Goal: Information Seeking & Learning: Learn about a topic

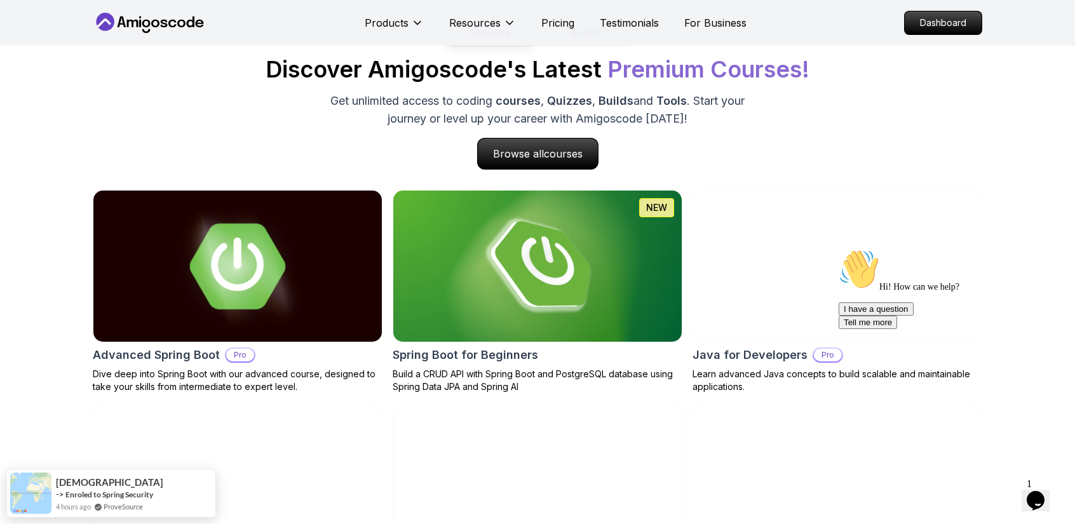
scroll to position [1299, 0]
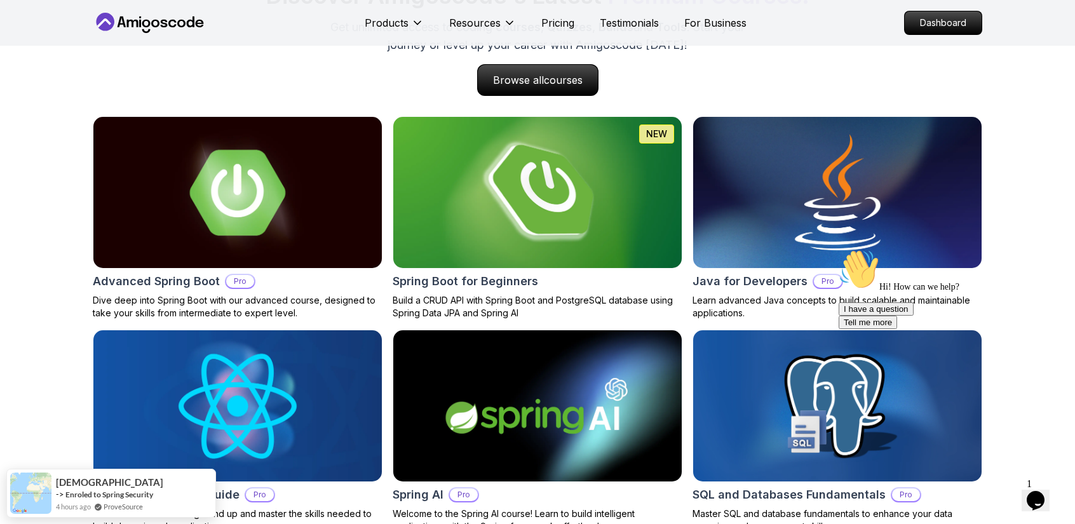
click at [529, 226] on img at bounding box center [537, 192] width 303 height 159
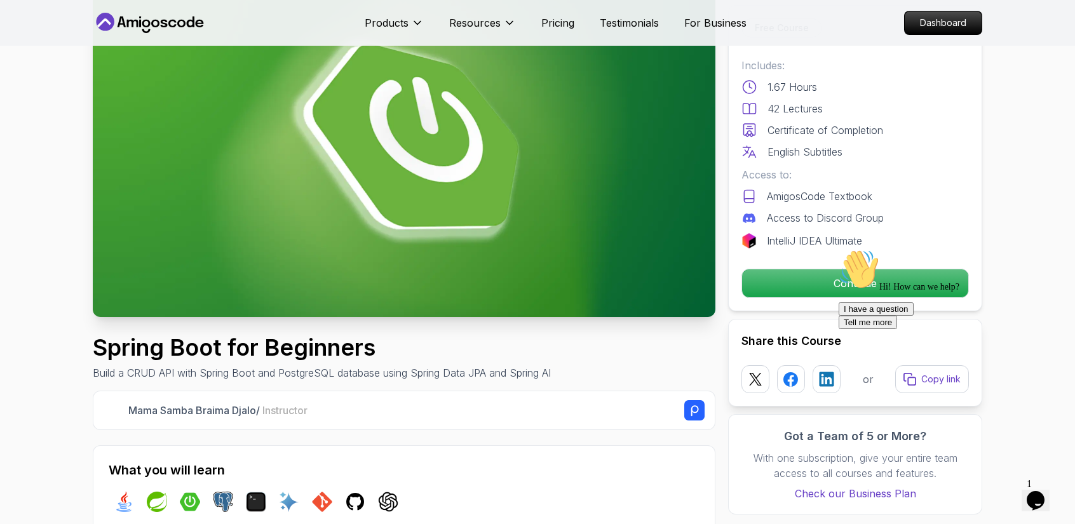
scroll to position [112, 0]
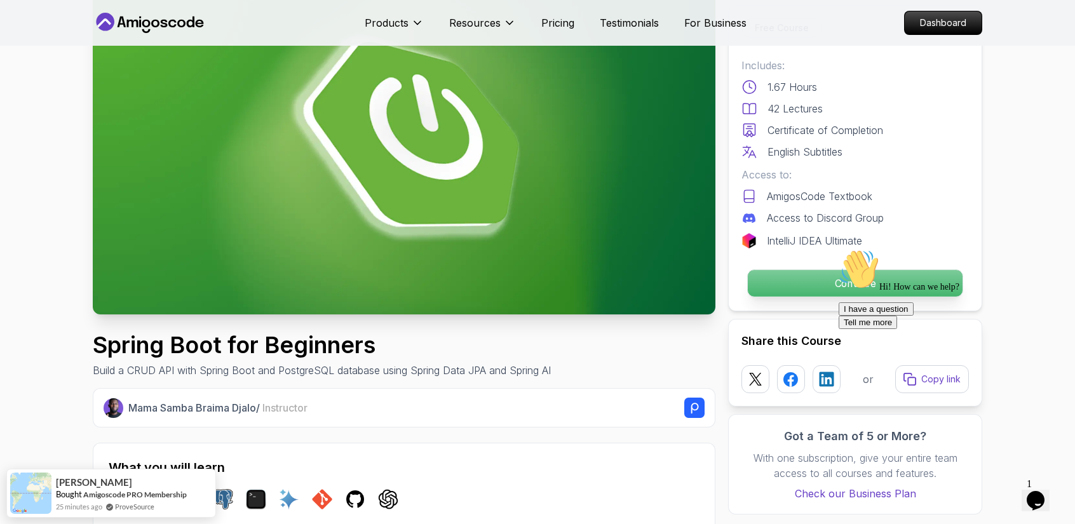
click at [829, 292] on p "Continue" at bounding box center [855, 283] width 215 height 27
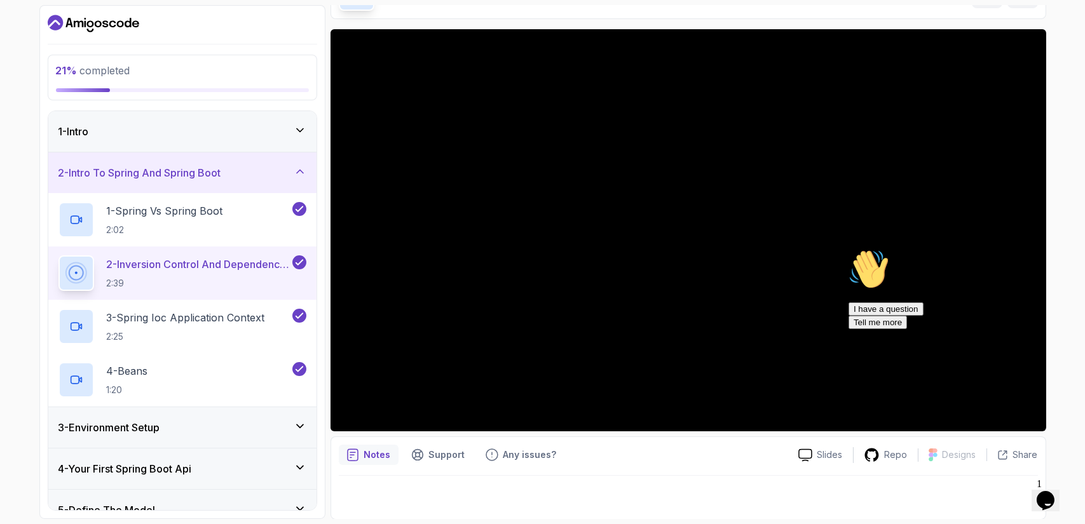
scroll to position [83, 0]
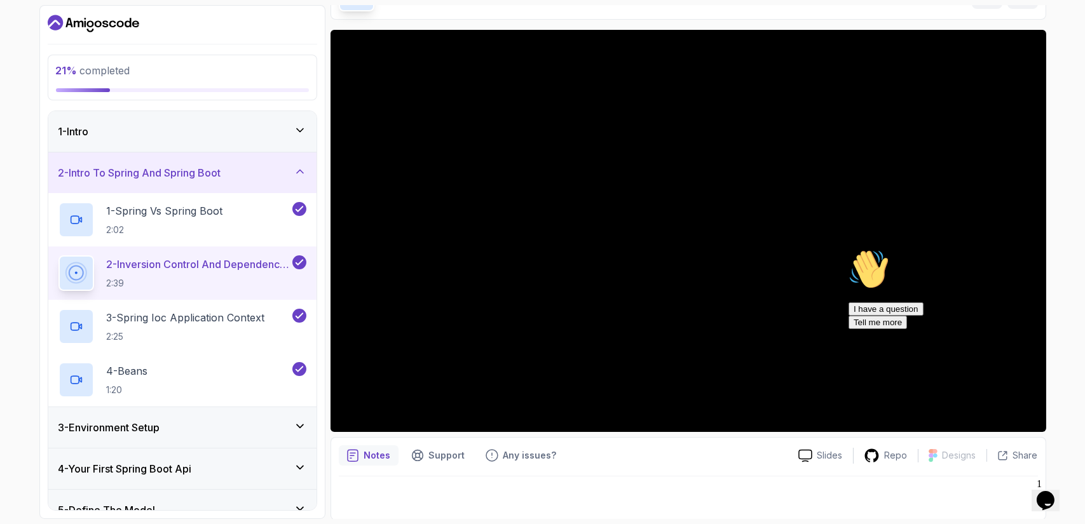
click at [242, 414] on div "3 - Environment Setup" at bounding box center [182, 427] width 268 height 41
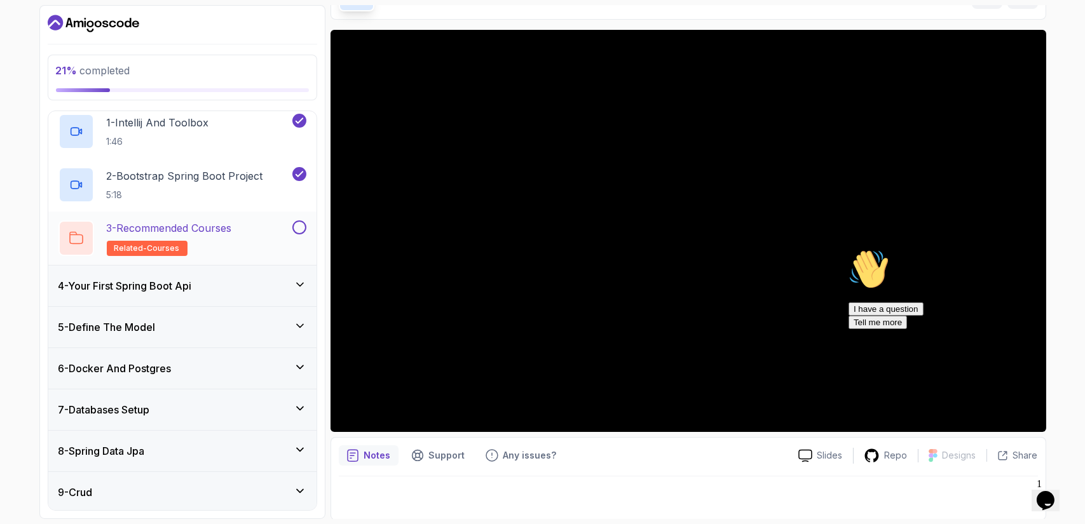
scroll to position [149, 0]
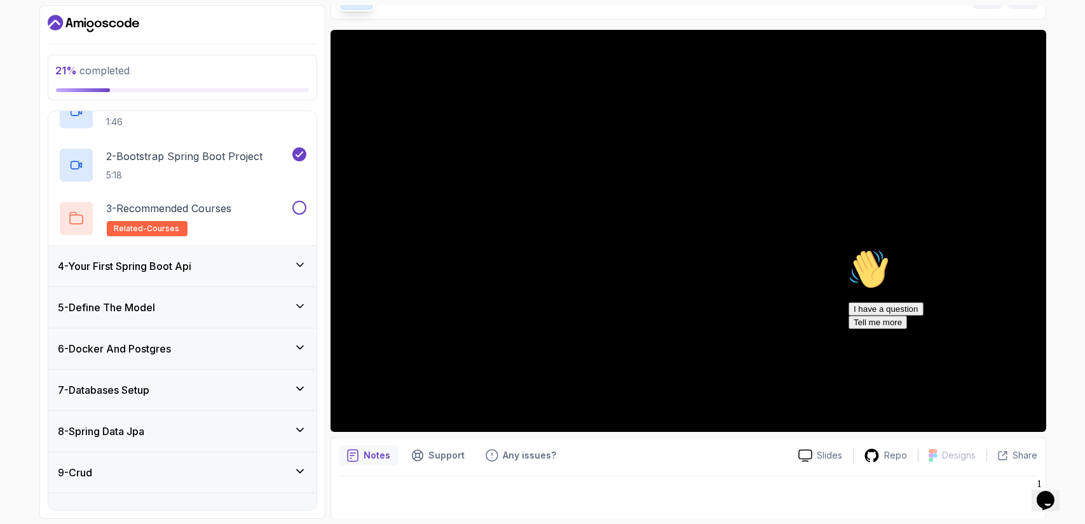
click at [215, 273] on div "4 - Your First Spring Boot Api" at bounding box center [182, 266] width 248 height 15
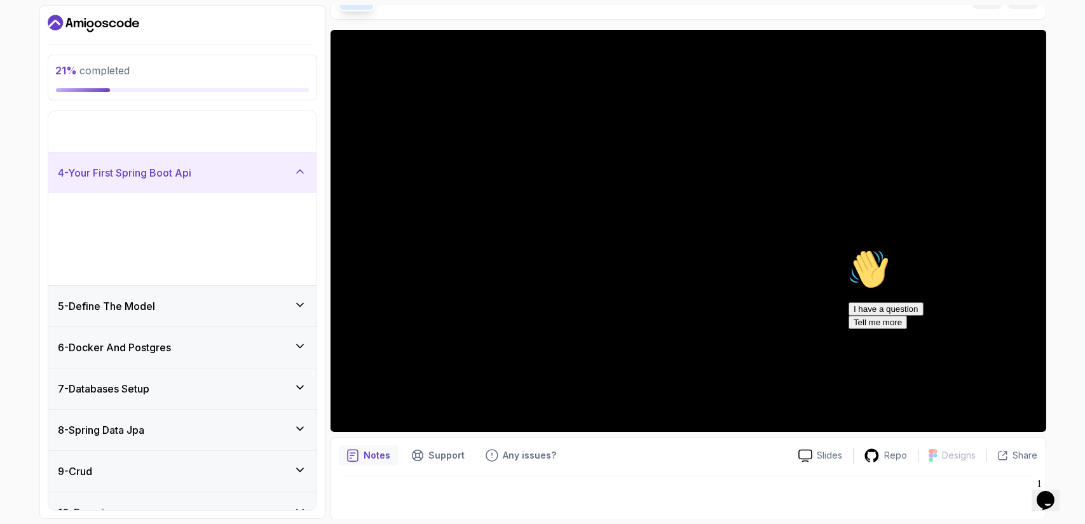
scroll to position [94, 0]
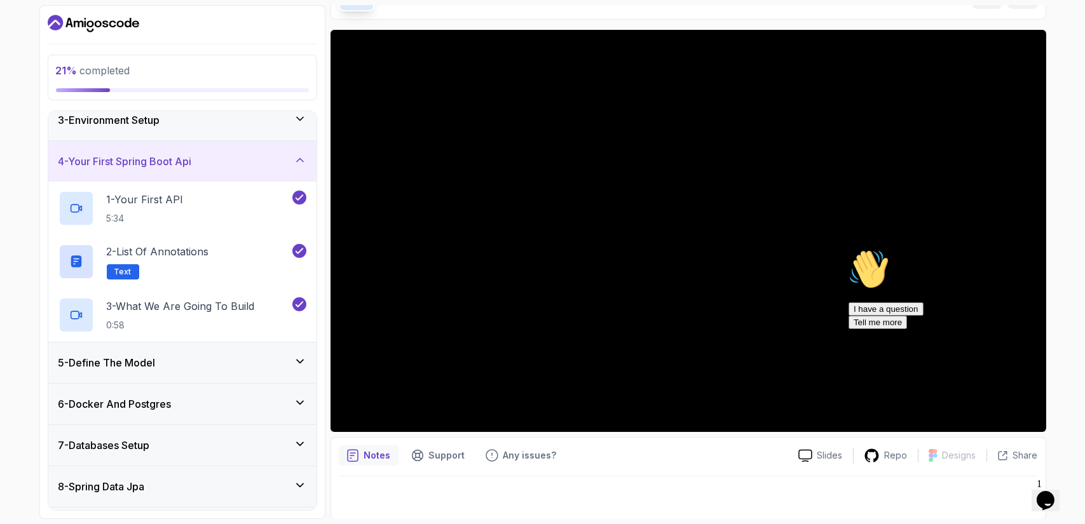
click at [292, 364] on div "5 - Define The Model" at bounding box center [182, 362] width 248 height 15
